Goal: Book appointment/travel/reservation

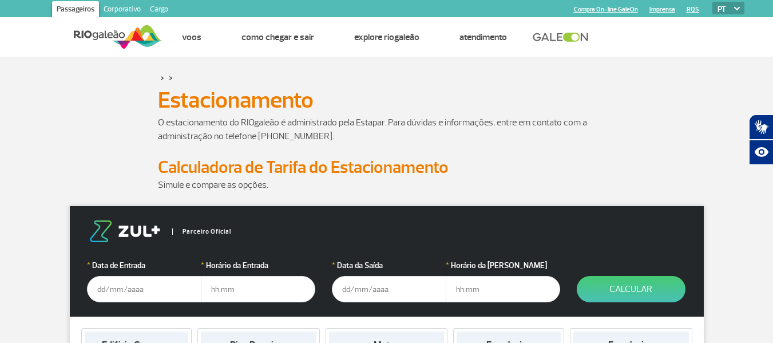
scroll to position [57, 0]
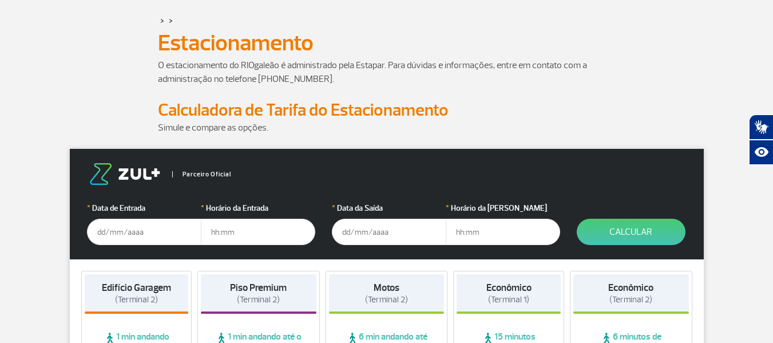
click at [127, 232] on input "text" at bounding box center [144, 232] width 114 height 26
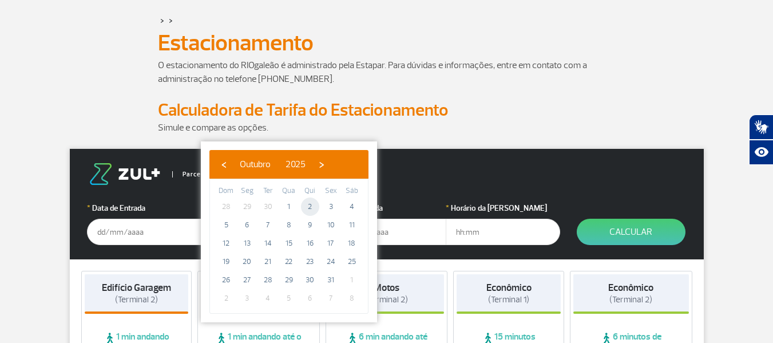
click at [309, 205] on span "2" at bounding box center [310, 206] width 18 height 18
type input "[DATE]"
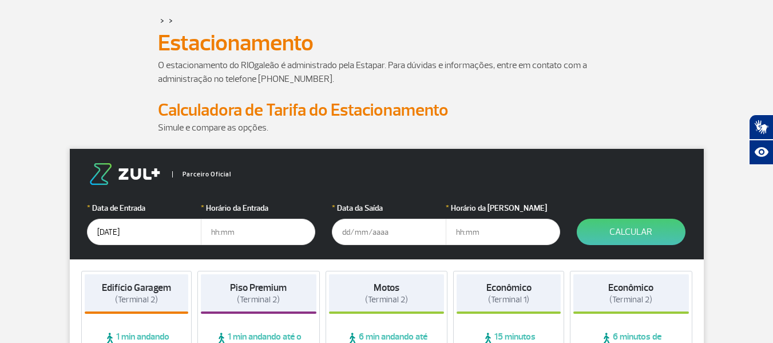
click at [248, 233] on input "text" at bounding box center [258, 232] width 114 height 26
type input "6"
type input "06:00"
type input "[DATE]"
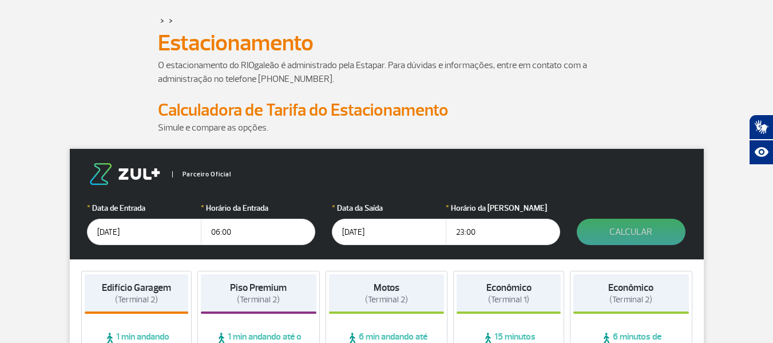
type input "23:00"
click at [640, 232] on button "Calcular" at bounding box center [631, 232] width 109 height 26
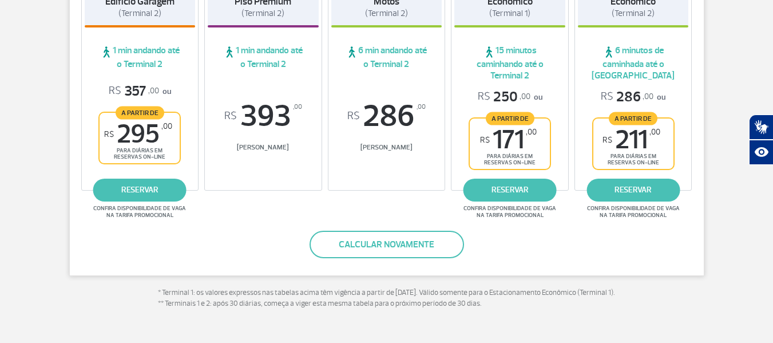
scroll to position [286, 0]
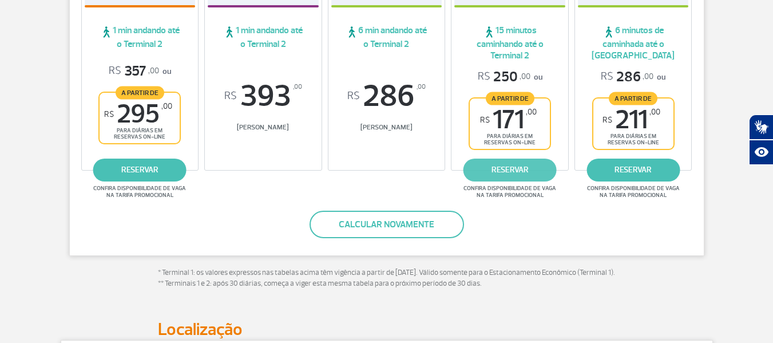
click at [509, 169] on link "reservar" at bounding box center [509, 169] width 93 height 23
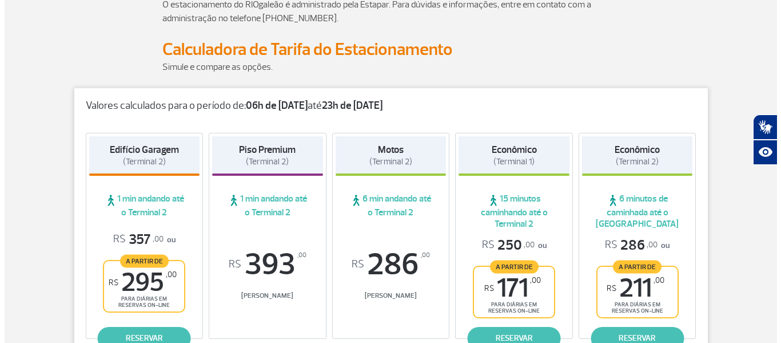
scroll to position [0, 0]
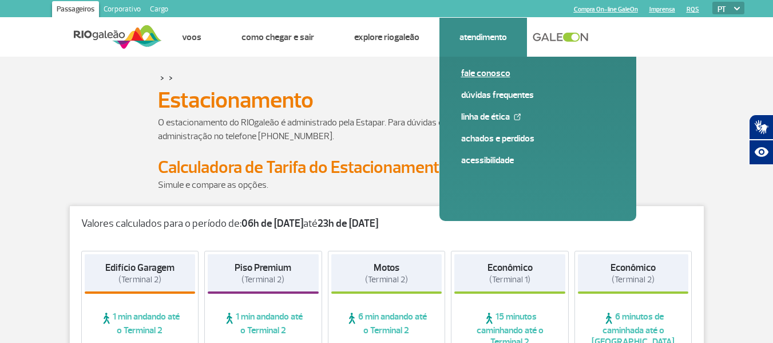
click at [479, 74] on link "Fale conosco" at bounding box center [537, 73] width 153 height 13
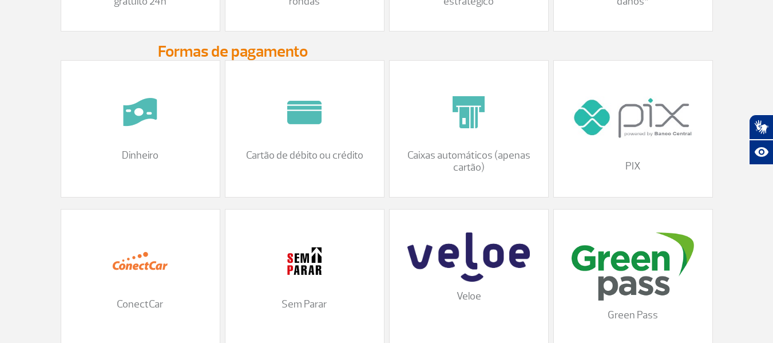
scroll to position [1373, 0]
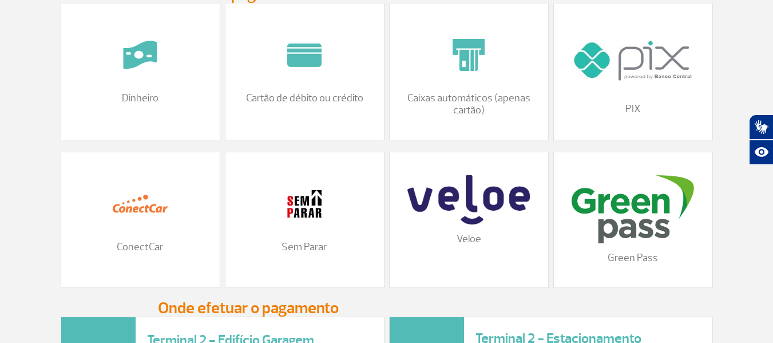
click at [134, 253] on p "ConectCar" at bounding box center [141, 247] width 136 height 13
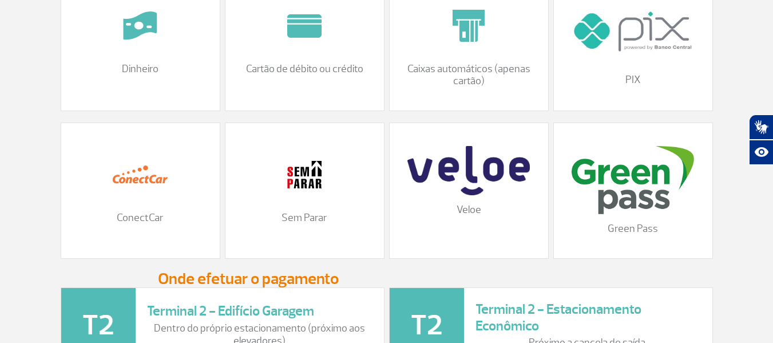
scroll to position [1356, 0]
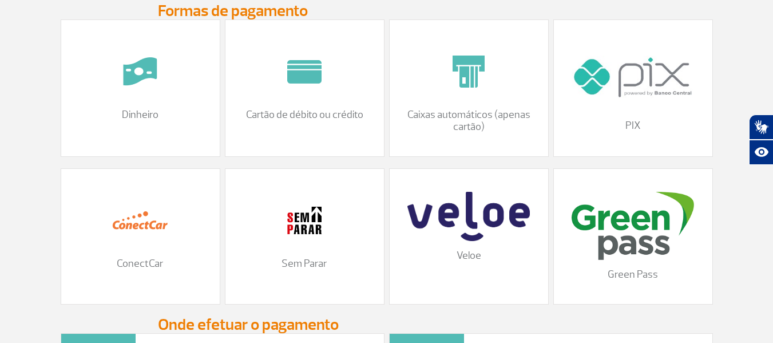
click at [136, 233] on img at bounding box center [140, 220] width 57 height 57
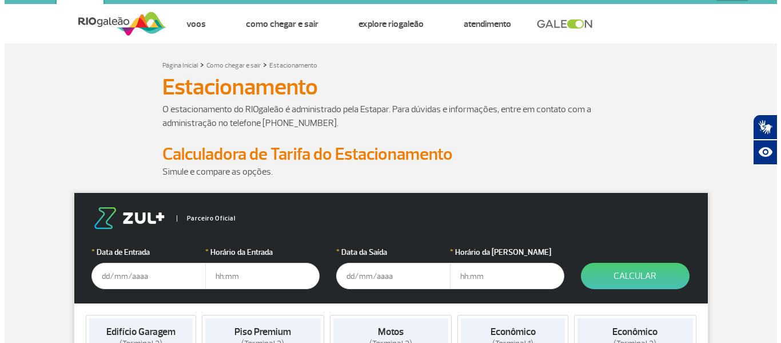
scroll to position [0, 0]
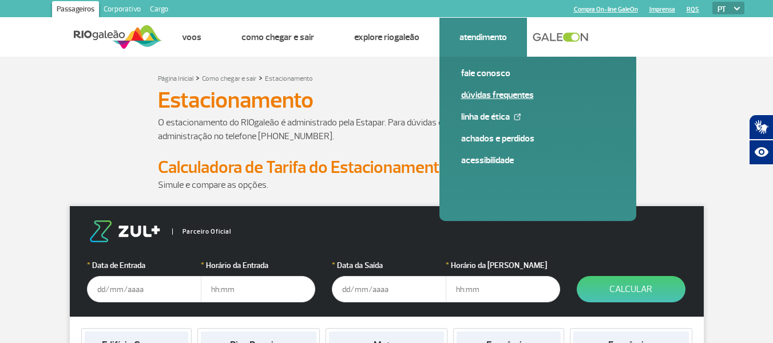
click at [491, 94] on link "Dúvidas Frequentes" at bounding box center [537, 95] width 153 height 13
